Goal: Check status: Check status

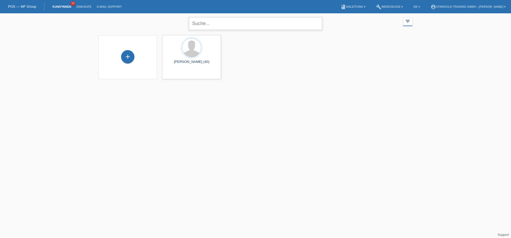
click at [243, 26] on input "text" at bounding box center [255, 23] width 133 height 13
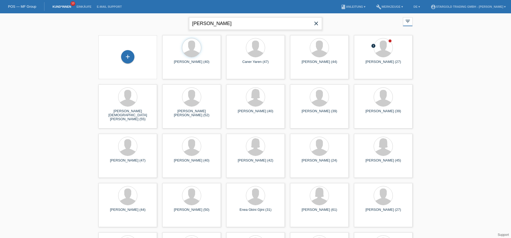
type input "wasser"
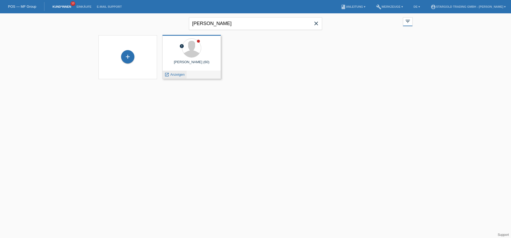
click at [176, 73] on span "Anzeigen" at bounding box center [177, 74] width 14 height 4
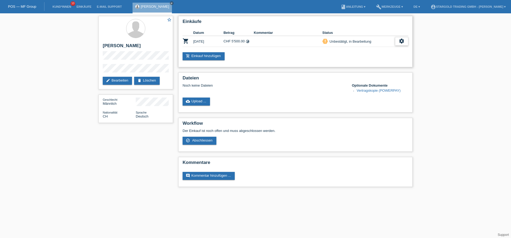
click at [402, 41] on icon "settings" at bounding box center [402, 41] width 6 height 6
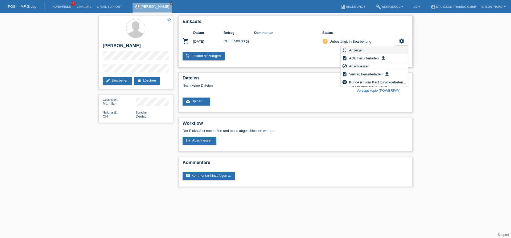
click at [360, 50] on span "Anzeigen" at bounding box center [356, 50] width 16 height 6
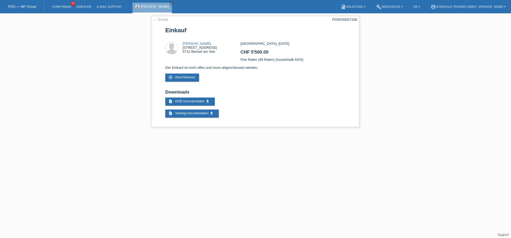
click at [407, 60] on div "← Zurück POSP00027338 Einkauf [PERSON_NAME] [STREET_ADDRESS] CHF 5'500.00" at bounding box center [255, 72] width 511 height 119
click at [112, 88] on div "← Zurück POSP00027338 Einkauf [PERSON_NAME] [STREET_ADDRESS] CHF 5'500.00" at bounding box center [255, 72] width 511 height 119
